Goal: Task Accomplishment & Management: Manage account settings

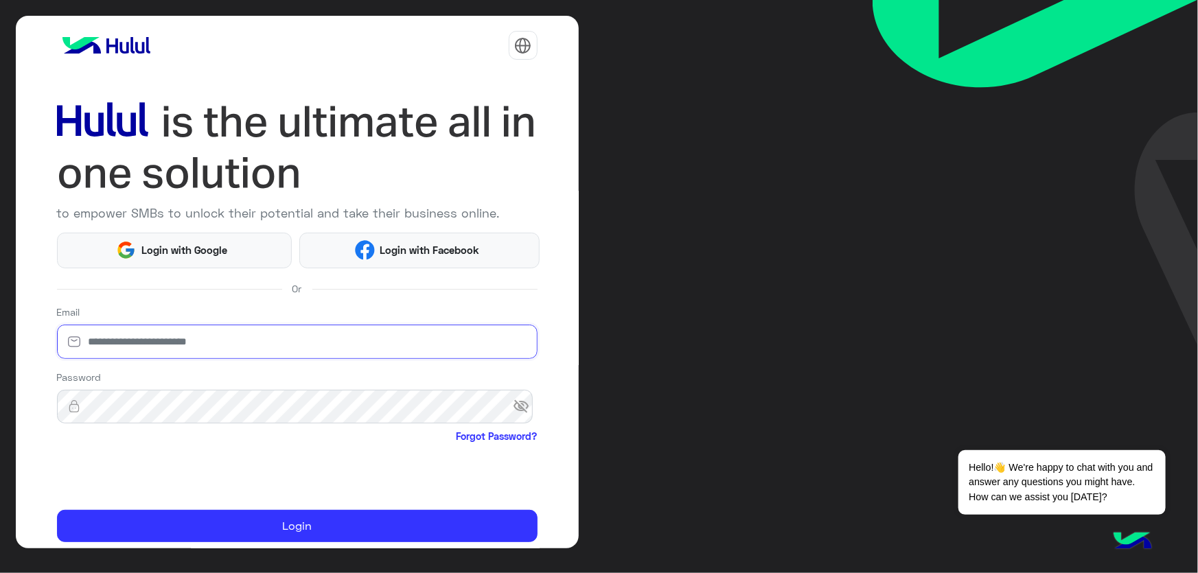
click at [197, 338] on input "email" at bounding box center [297, 342] width 481 height 34
type input "**********"
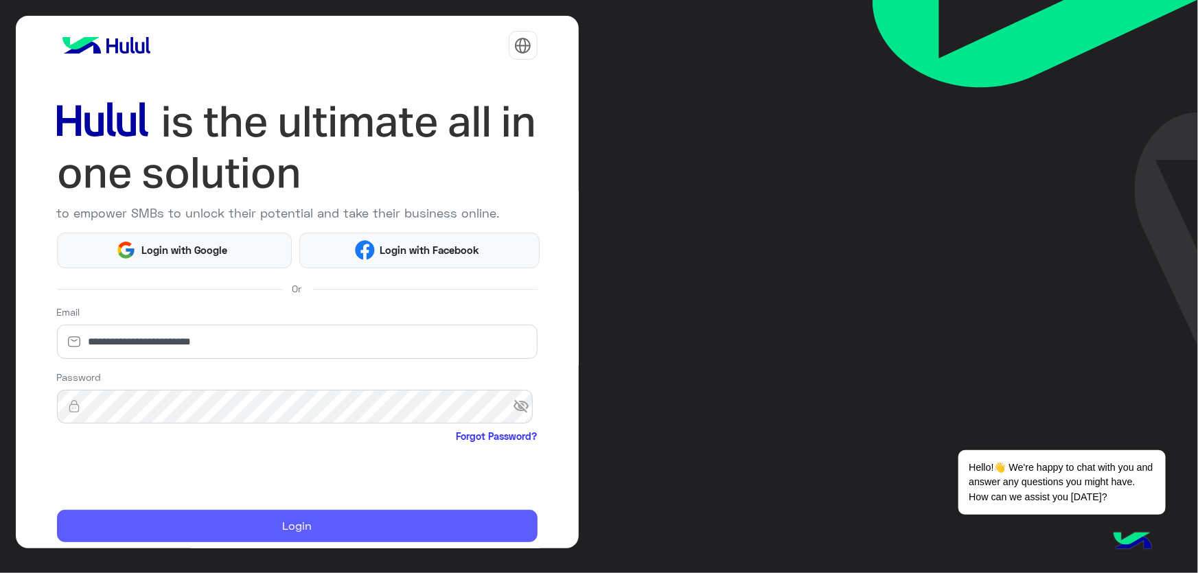
click at [237, 535] on button "Login" at bounding box center [297, 526] width 481 height 33
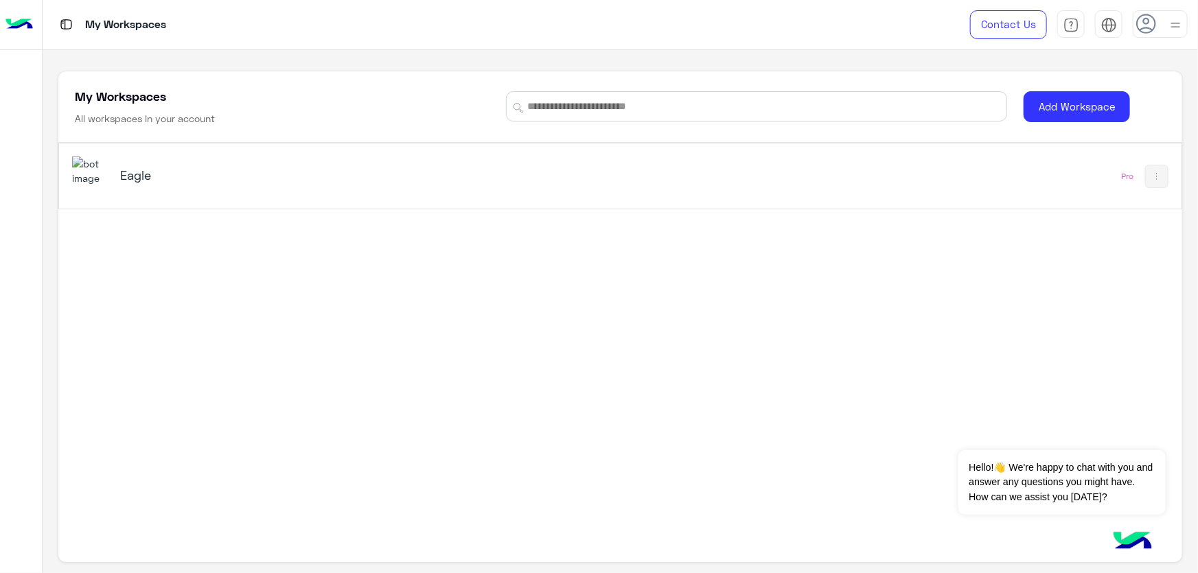
click at [249, 172] on h5 "Eagle" at bounding box center [317, 175] width 395 height 16
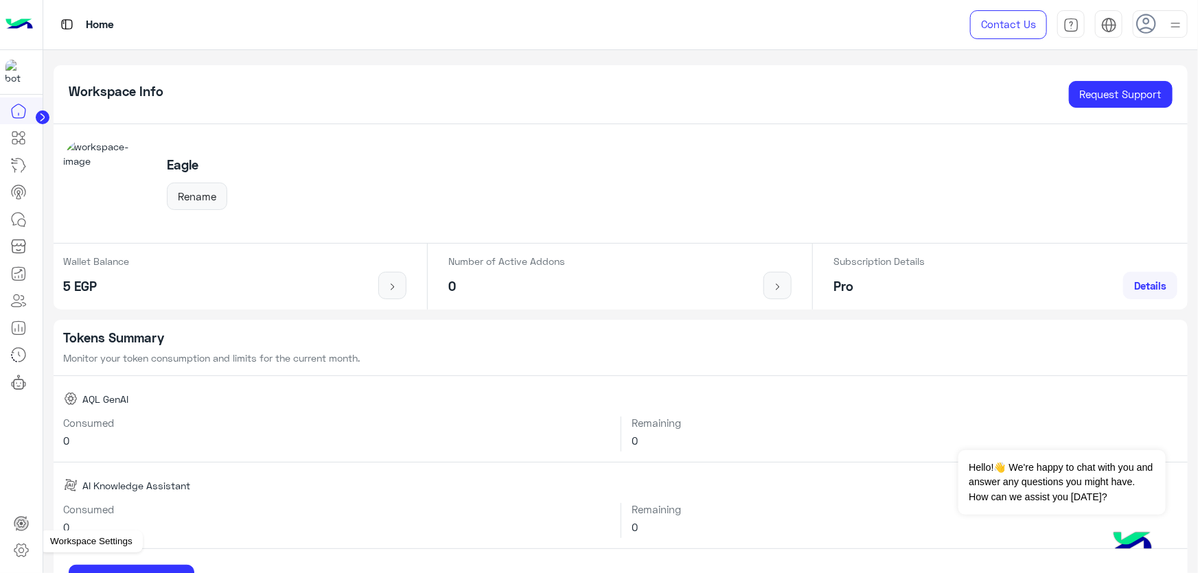
click at [25, 550] on icon at bounding box center [21, 550] width 16 height 16
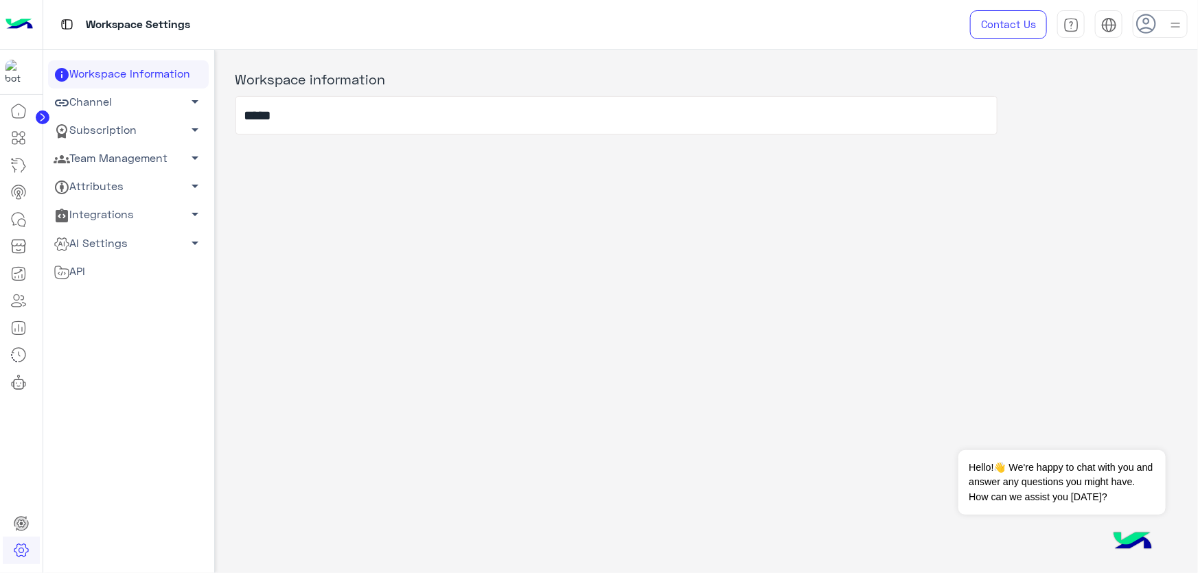
click at [106, 152] on link "Team Management arrow_drop_down" at bounding box center [128, 159] width 161 height 28
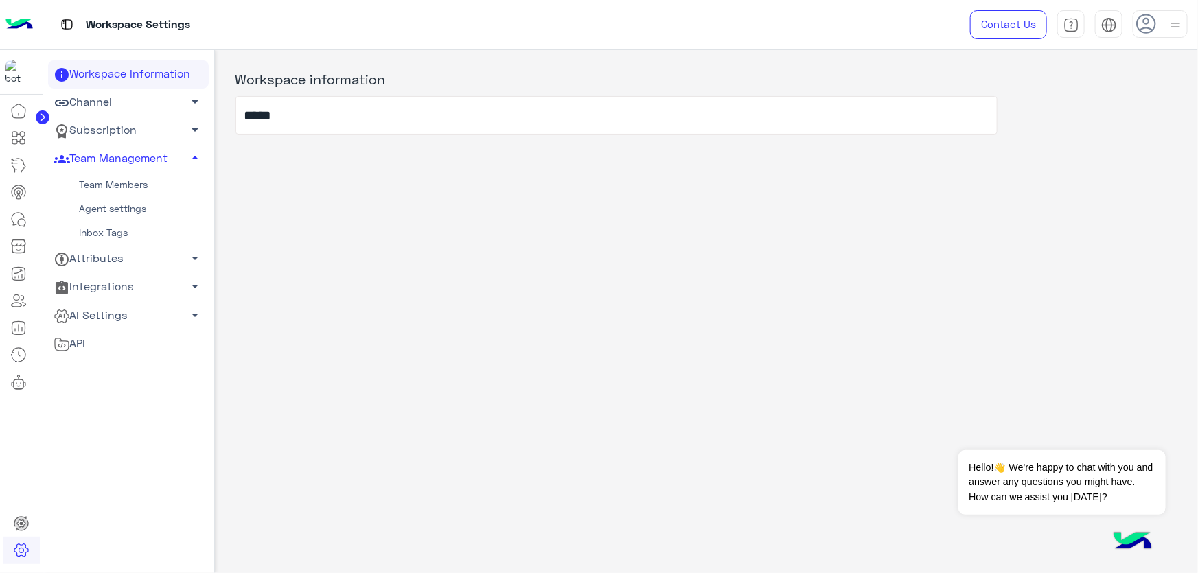
click at [117, 178] on link "Team Members" at bounding box center [128, 185] width 161 height 24
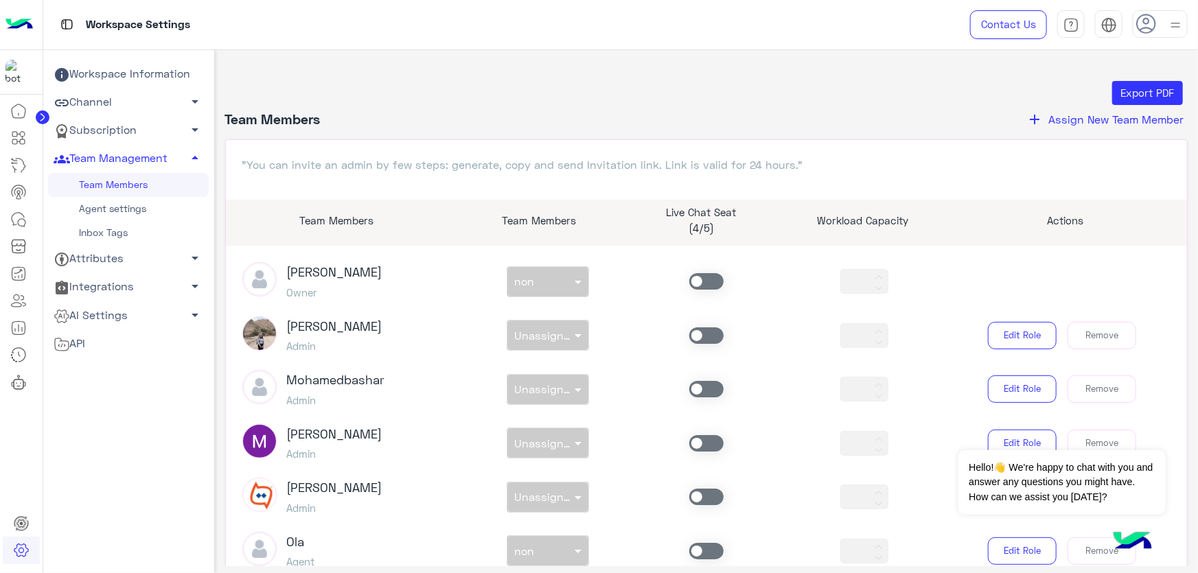
scroll to position [249, 0]
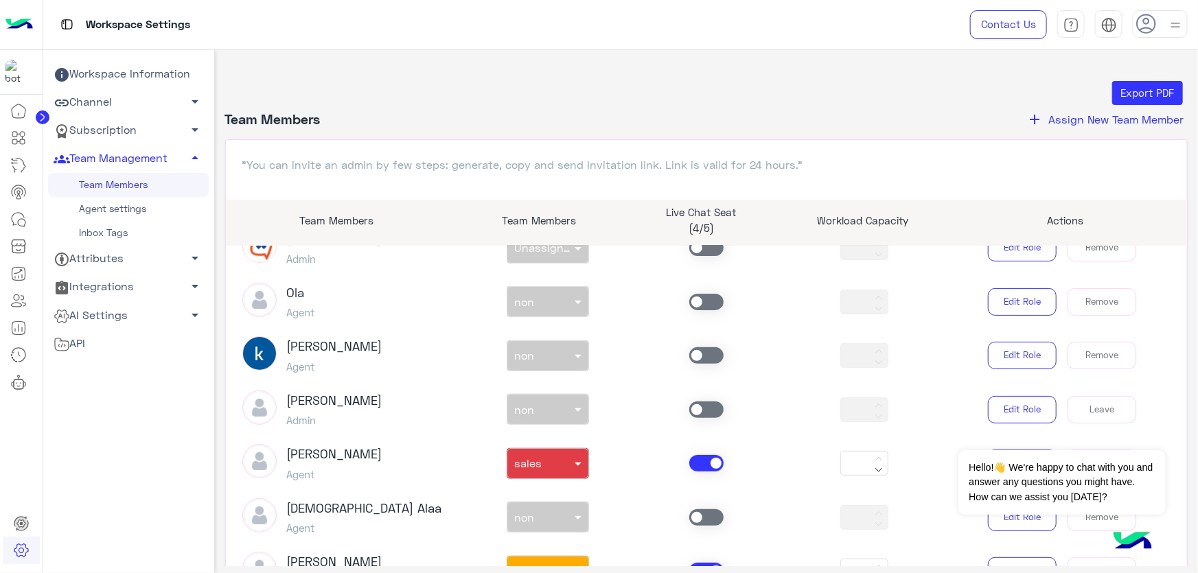
click at [699, 470] on span at bounding box center [706, 463] width 34 height 16
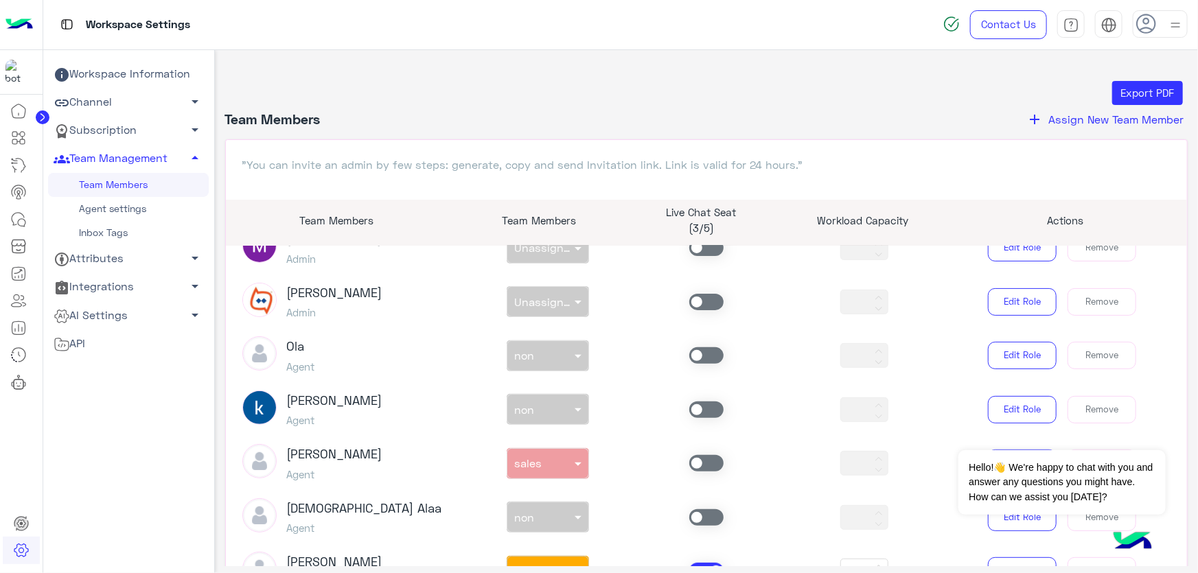
scroll to position [0, 0]
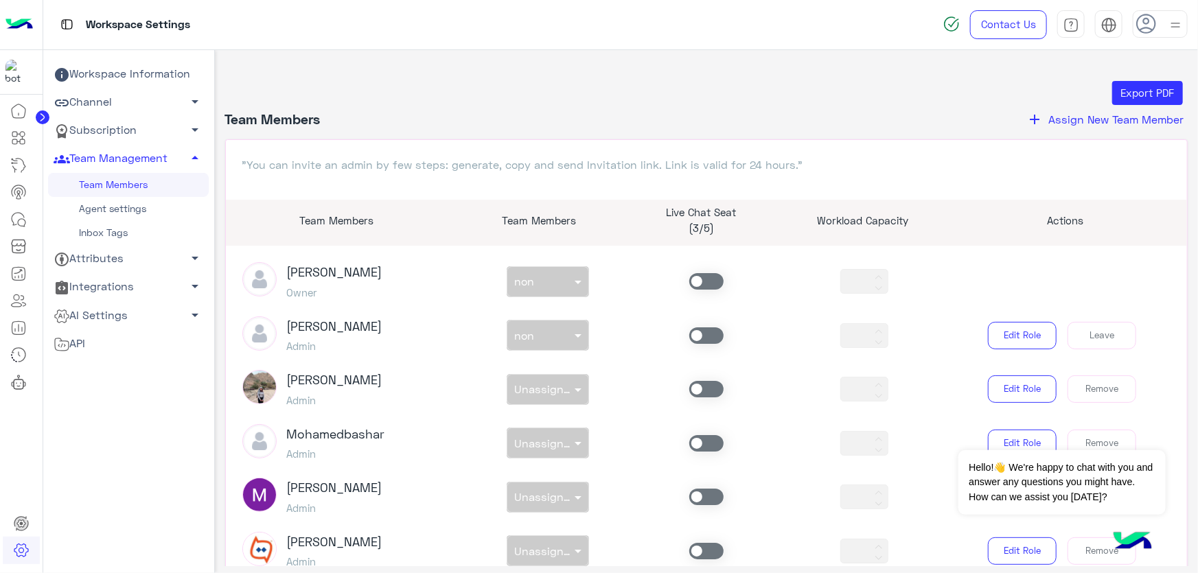
click at [700, 341] on span at bounding box center [706, 336] width 34 height 16
click at [550, 334] on div at bounding box center [547, 332] width 81 height 16
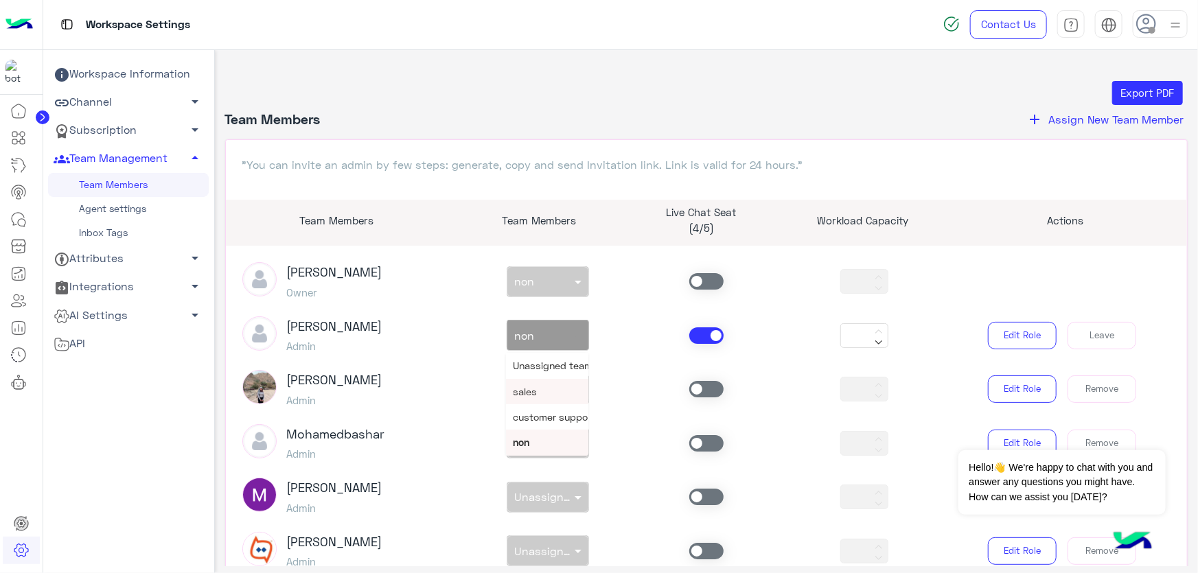
click at [551, 385] on div "sales" at bounding box center [547, 391] width 82 height 25
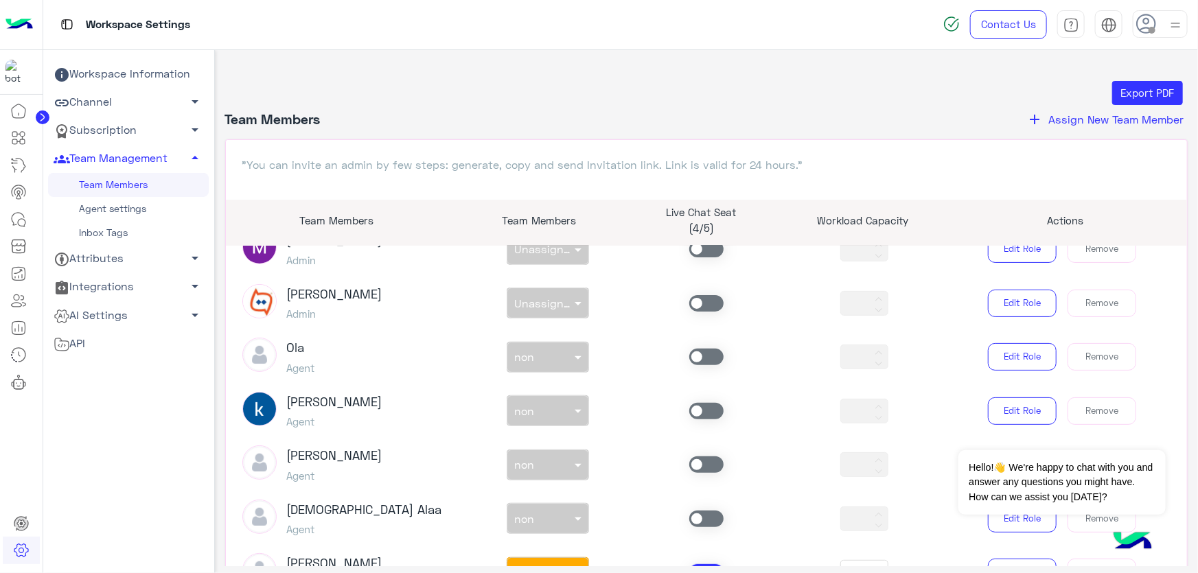
scroll to position [249, 0]
click at [705, 402] on span at bounding box center [706, 410] width 34 height 16
click at [560, 409] on div at bounding box center [547, 406] width 81 height 16
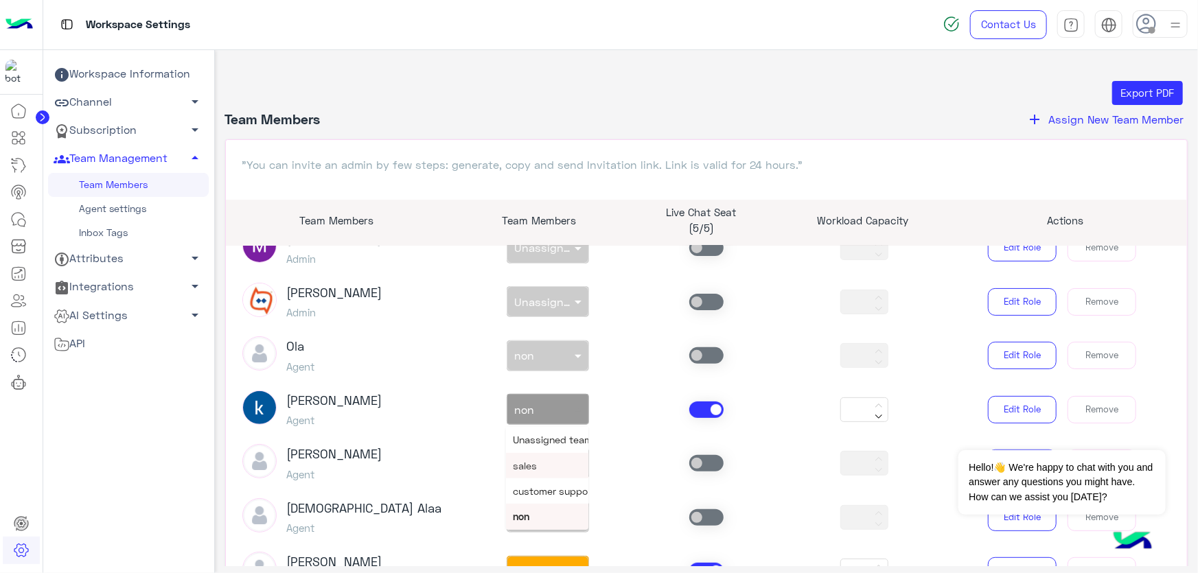
click at [531, 468] on span "sales" at bounding box center [525, 466] width 24 height 12
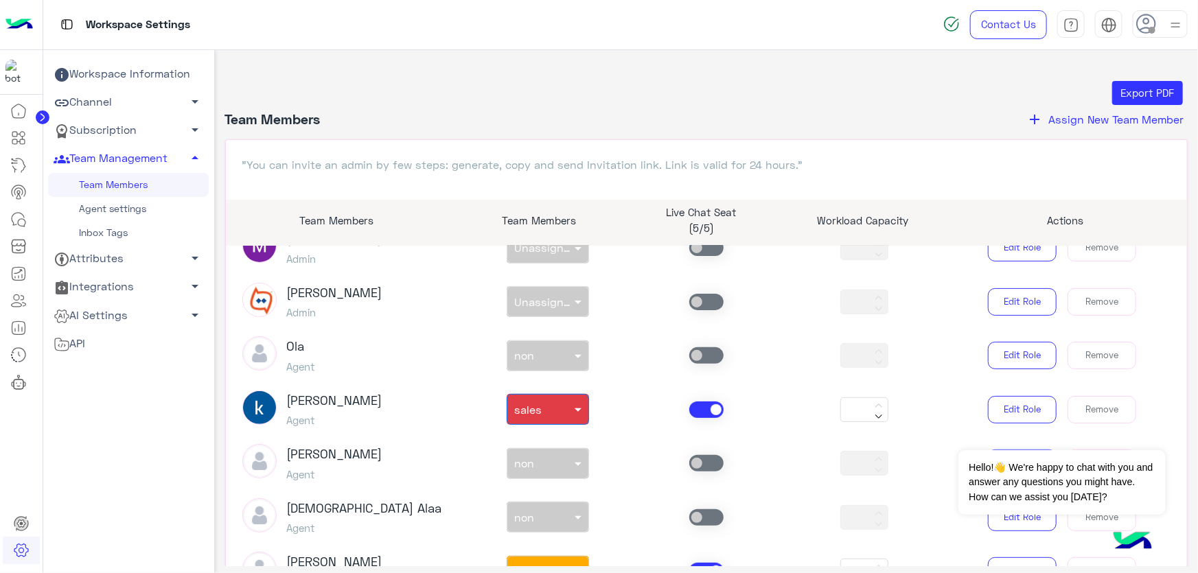
scroll to position [0, 0]
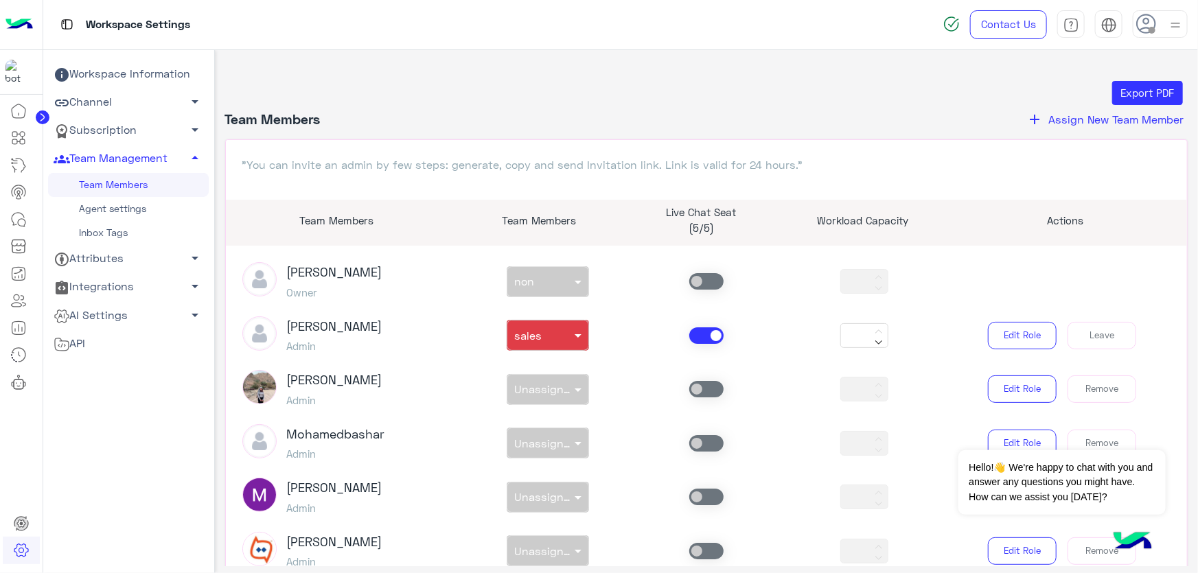
click at [551, 338] on div at bounding box center [547, 332] width 81 height 16
click at [549, 412] on span "customer support" at bounding box center [554, 417] width 82 height 12
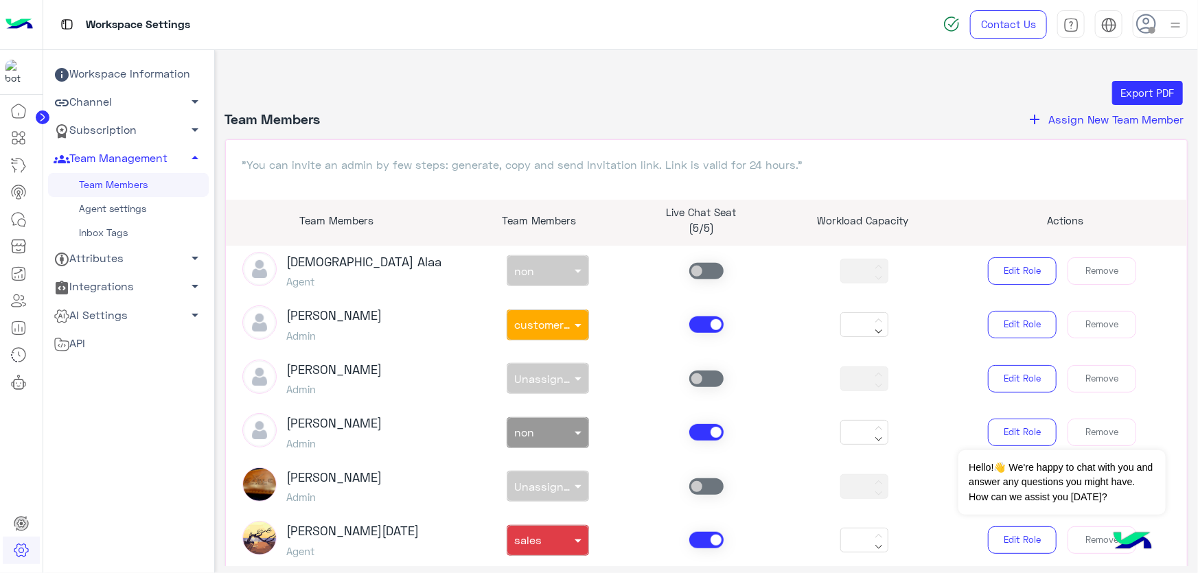
scroll to position [499, 0]
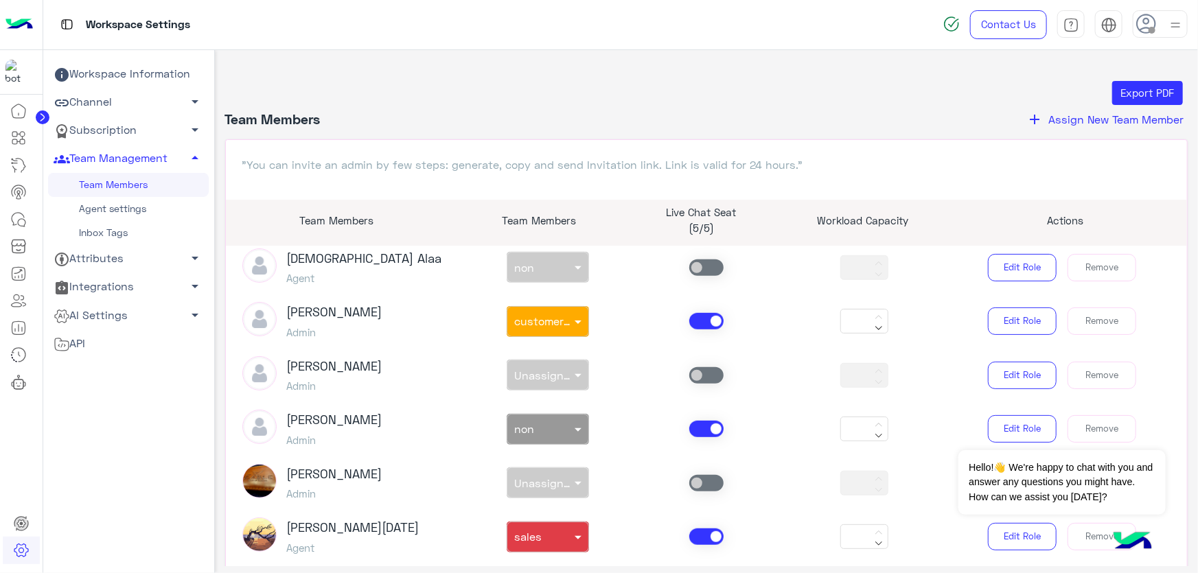
click at [695, 325] on span at bounding box center [706, 321] width 34 height 16
click at [699, 536] on span at bounding box center [706, 537] width 34 height 16
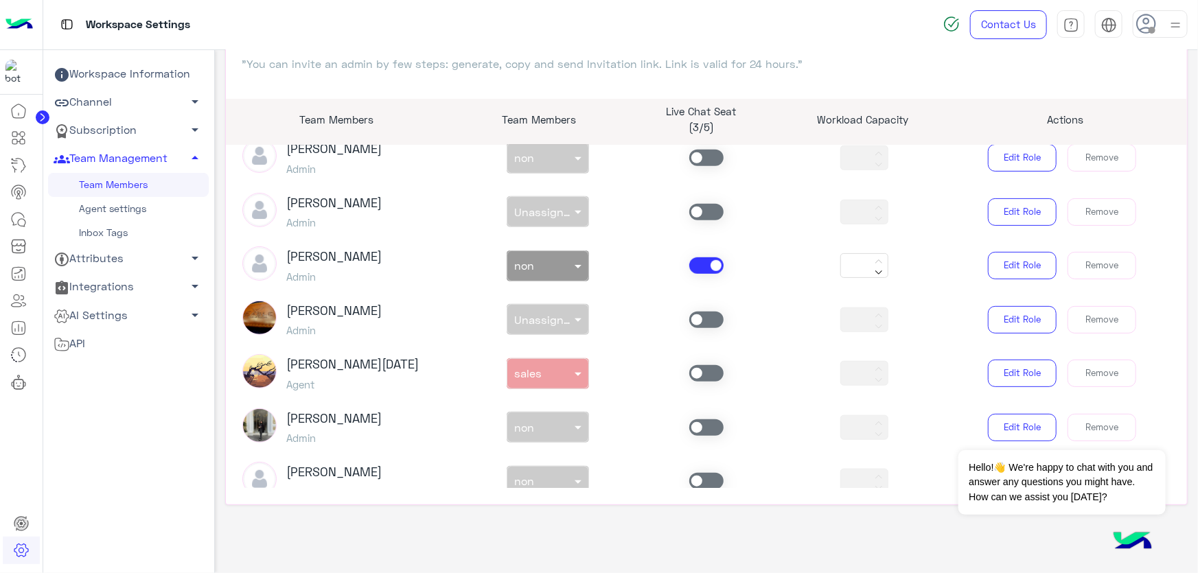
scroll to position [624, 0]
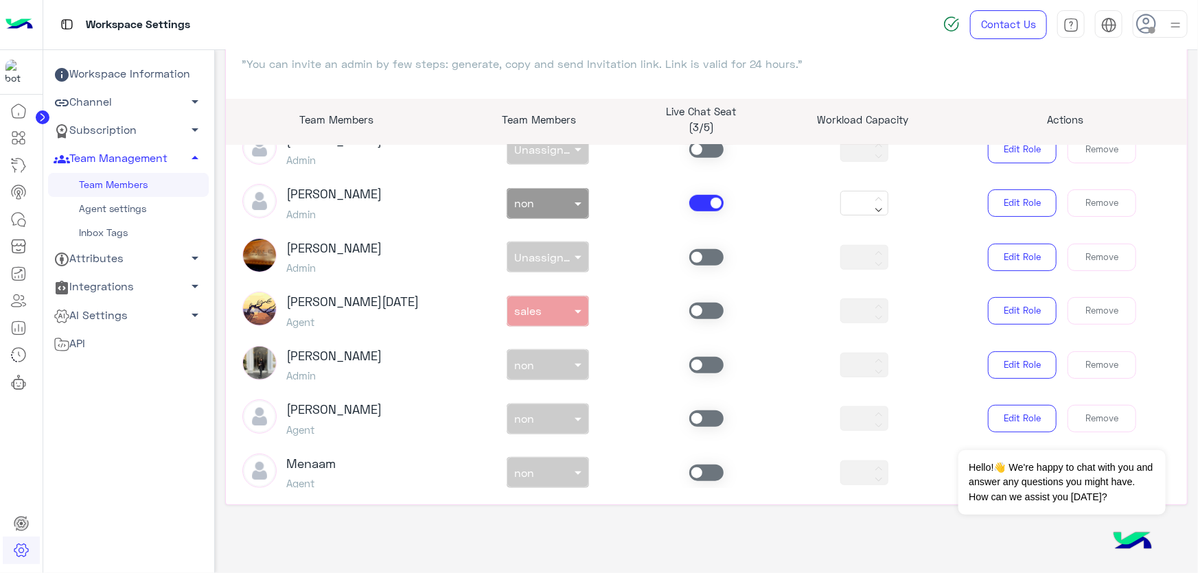
click at [689, 418] on span at bounding box center [706, 419] width 34 height 16
click at [694, 418] on span at bounding box center [706, 419] width 34 height 16
click at [565, 426] on div "non × non" at bounding box center [548, 419] width 82 height 31
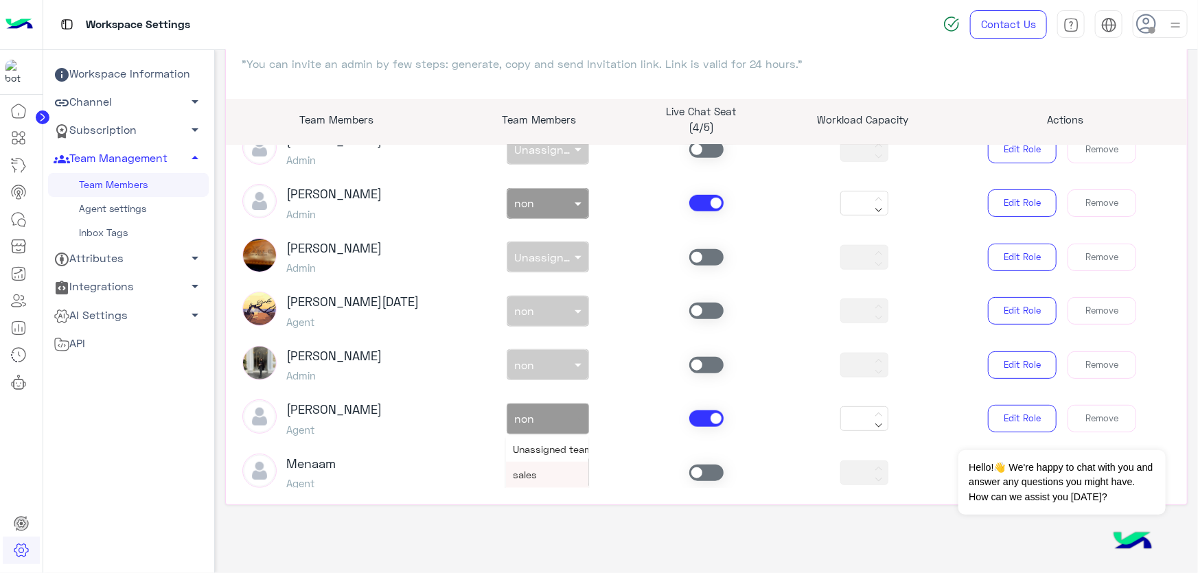
click at [538, 476] on div "sales" at bounding box center [547, 474] width 82 height 25
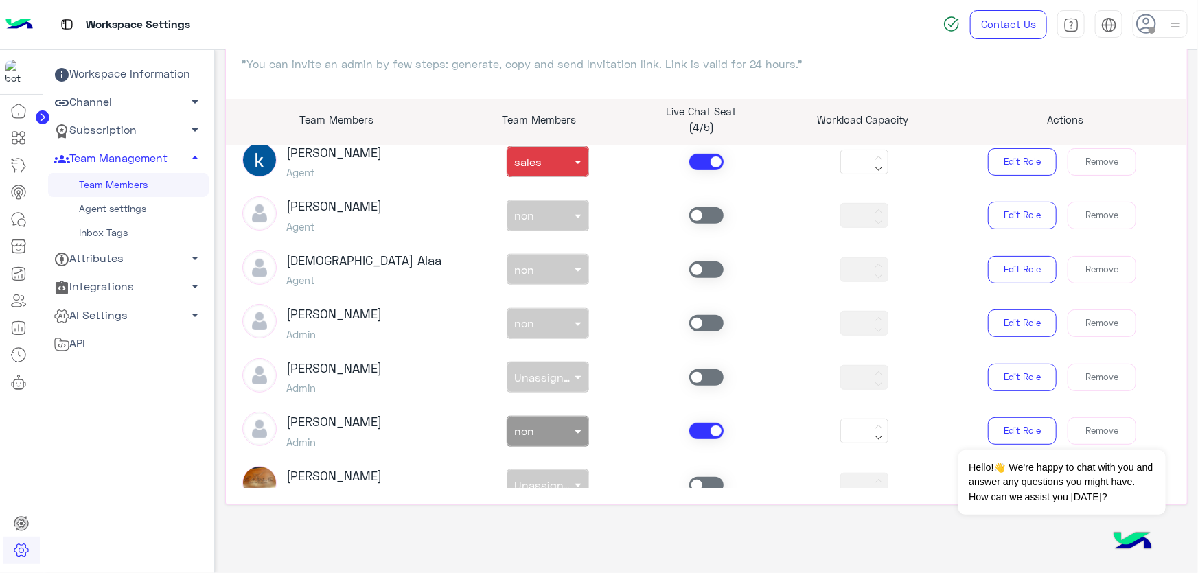
scroll to position [374, 0]
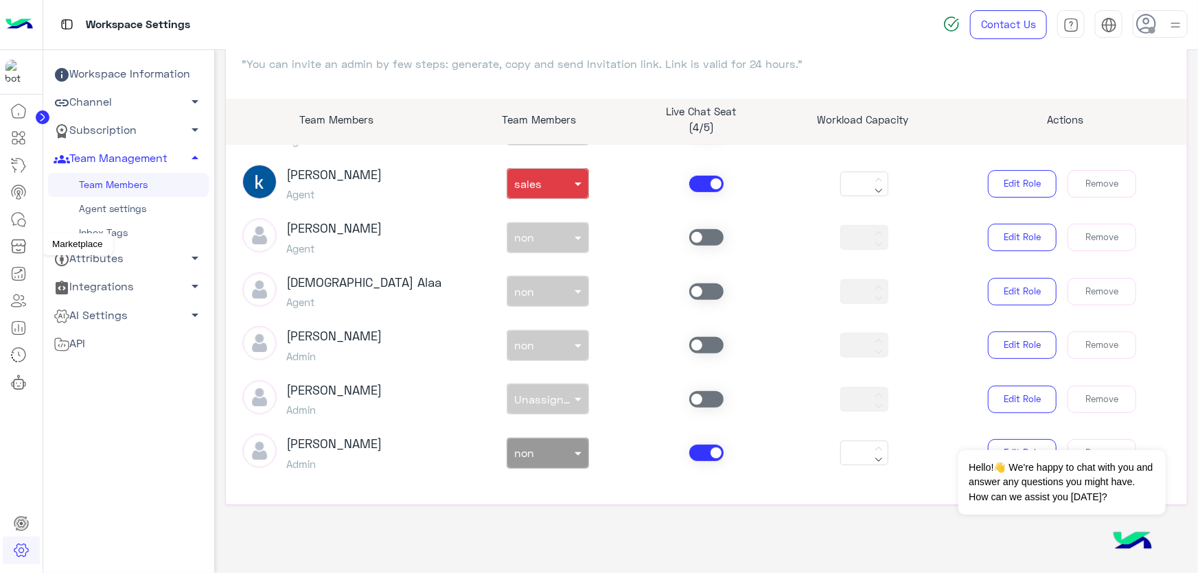
click at [13, 226] on icon at bounding box center [18, 220] width 16 height 16
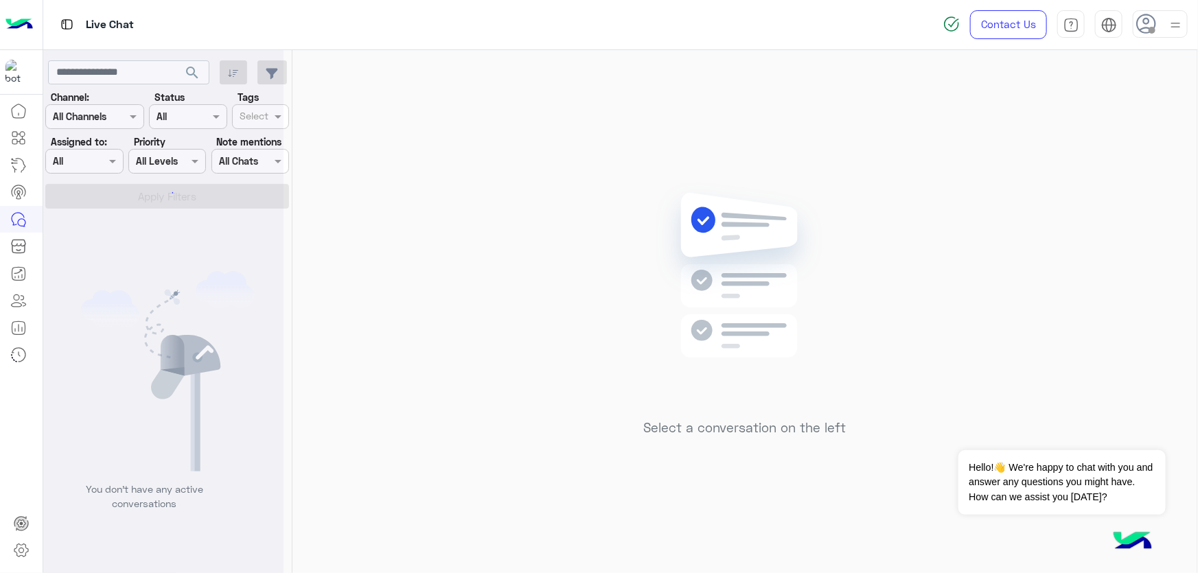
click at [1152, 23] on icon at bounding box center [1146, 24] width 21 height 21
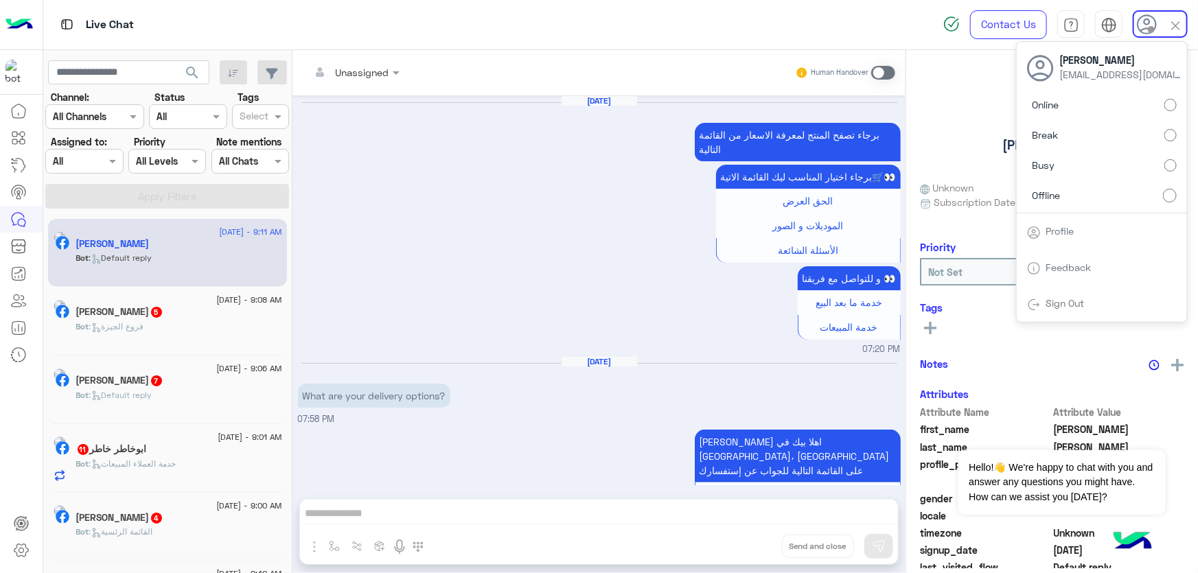
scroll to position [1390, 0]
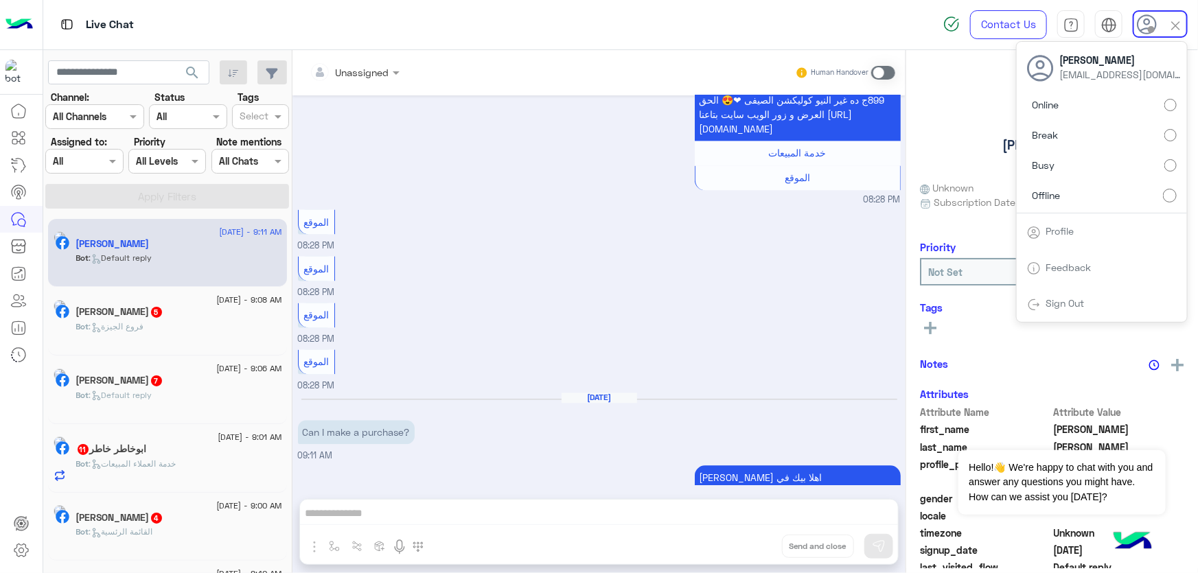
click at [1125, 101] on label "Online" at bounding box center [1102, 105] width 150 height 25
click at [80, 166] on input "text" at bounding box center [69, 162] width 32 height 14
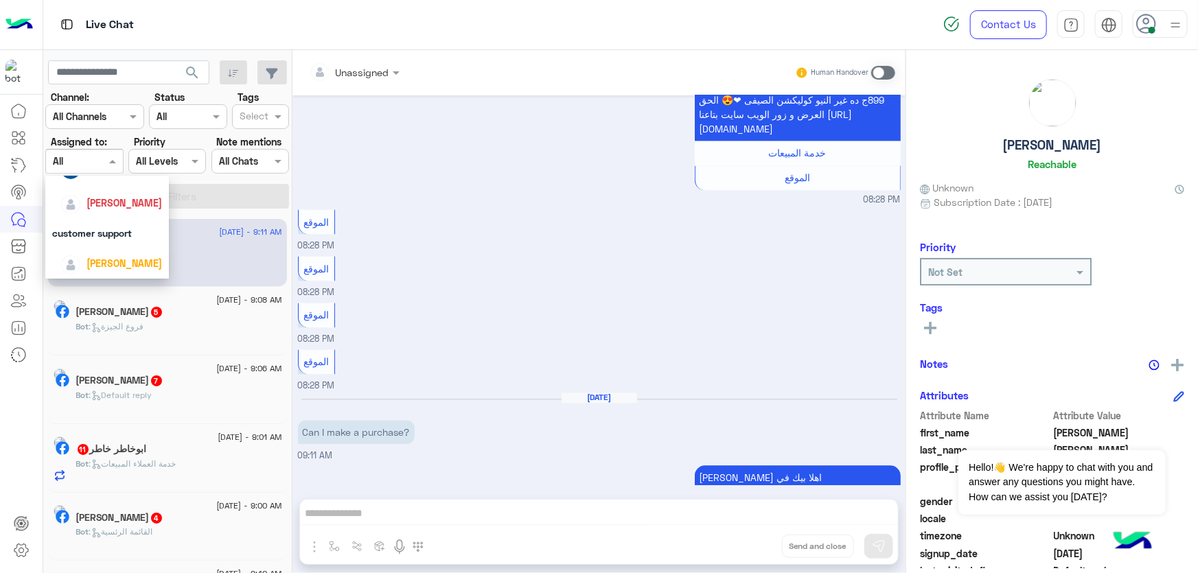
scroll to position [148, 0]
click at [121, 255] on span "[PERSON_NAME]" at bounding box center [125, 261] width 76 height 12
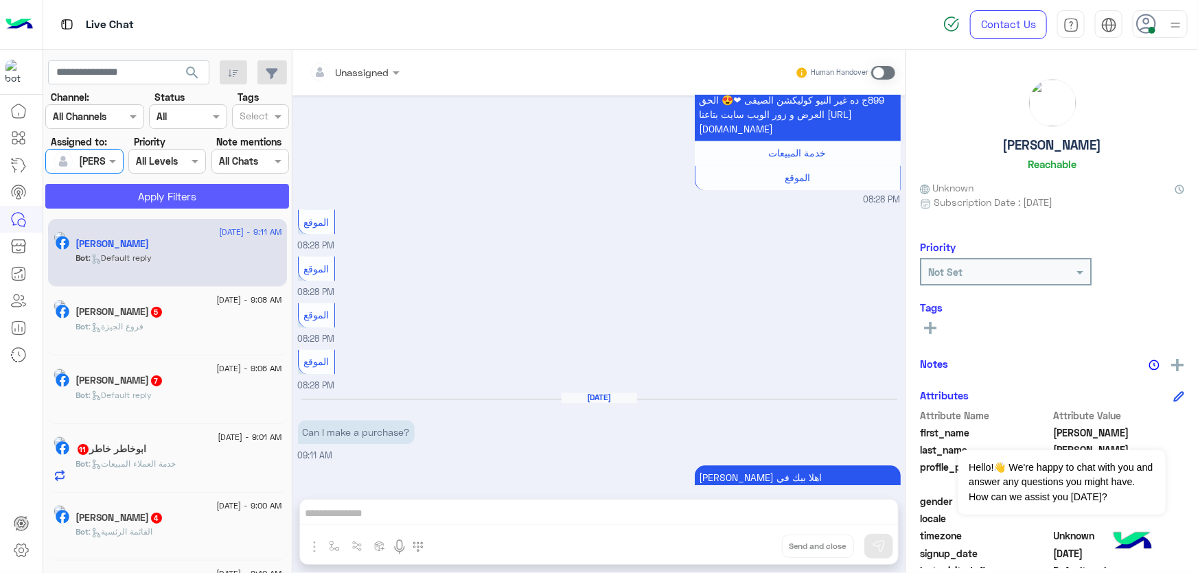
click at [178, 185] on button "Apply Filters" at bounding box center [167, 196] width 244 height 25
